Goal: Check status: Check status

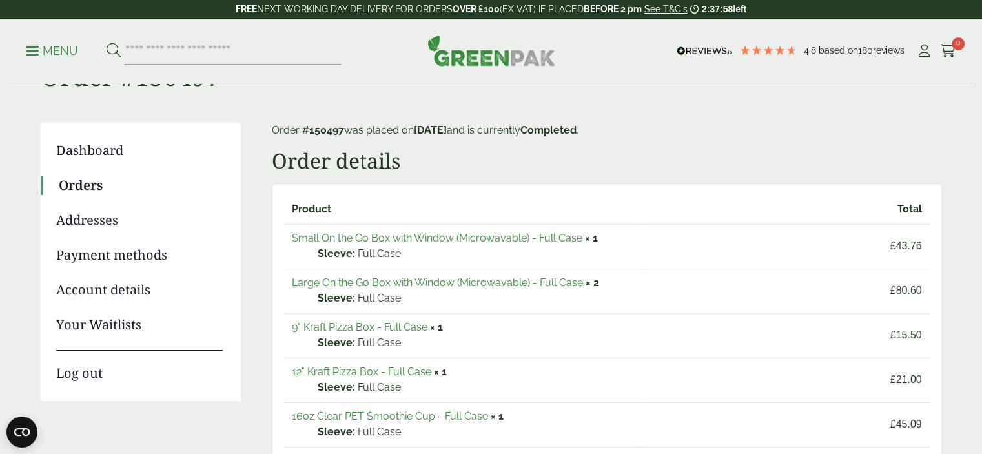
scroll to position [87, 0]
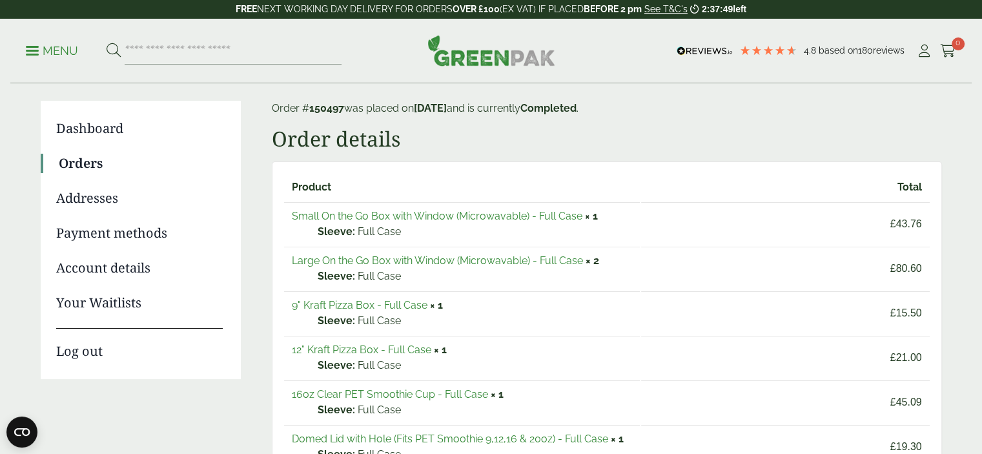
click at [371, 215] on link "Small On the Go Box with Window (Microwavable) - Full Case" at bounding box center [437, 216] width 291 height 12
